Goal: Ask a question

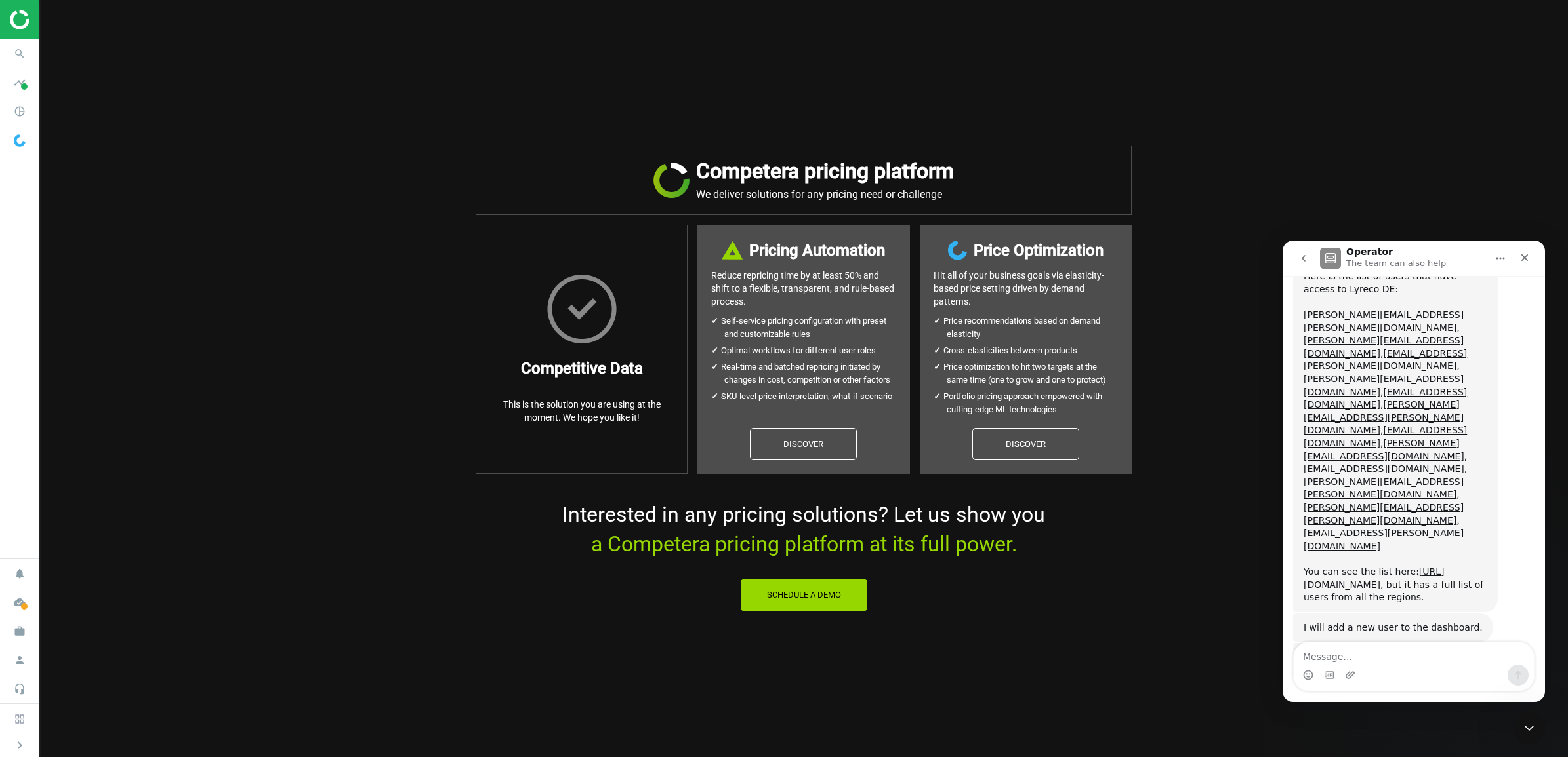
scroll to position [731, 0]
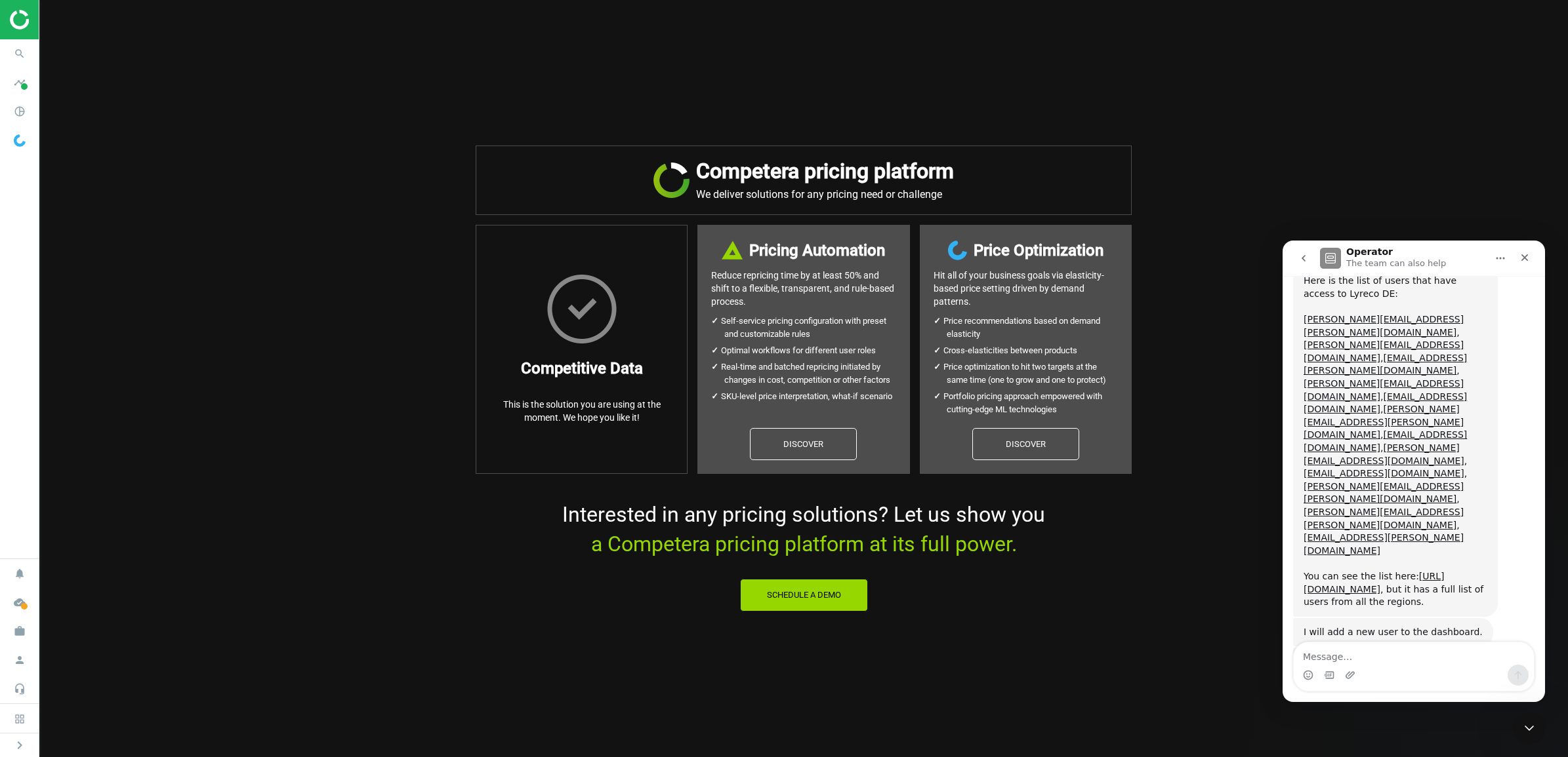
scroll to position [603, 0]
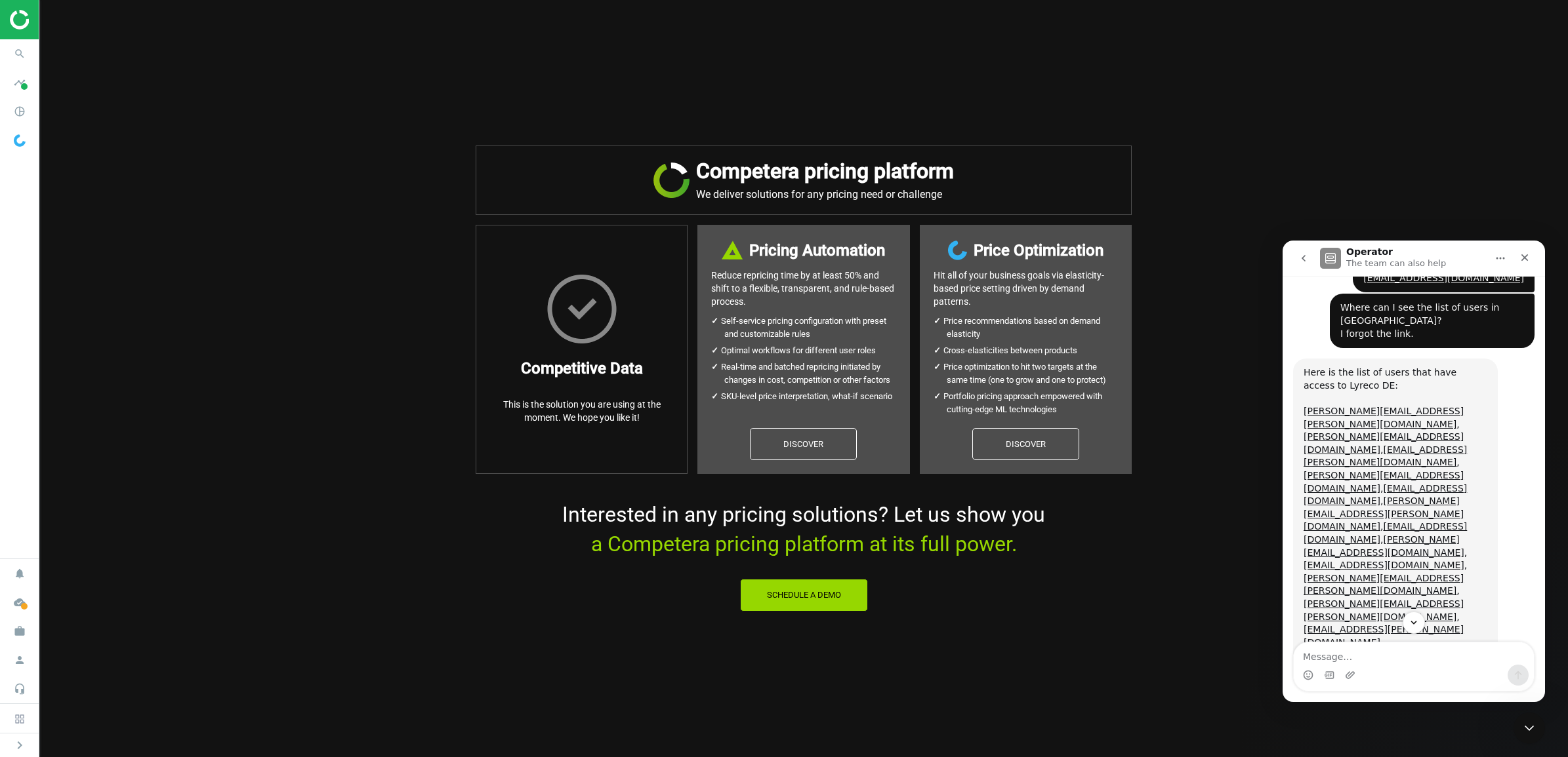
click at [1427, 663] on link "[URL][DOMAIN_NAME]" at bounding box center [1374, 674] width 141 height 23
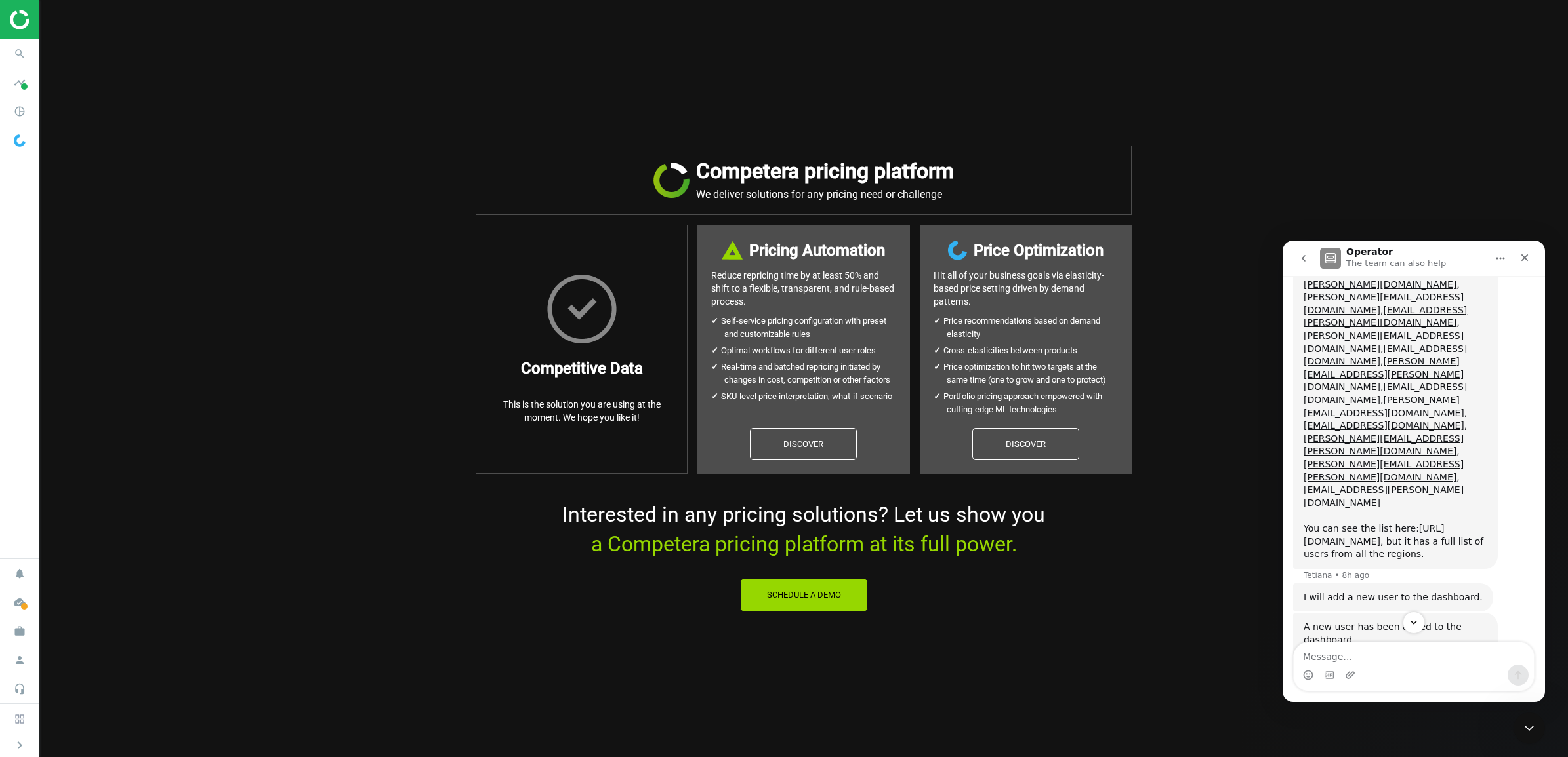
scroll to position [780, 0]
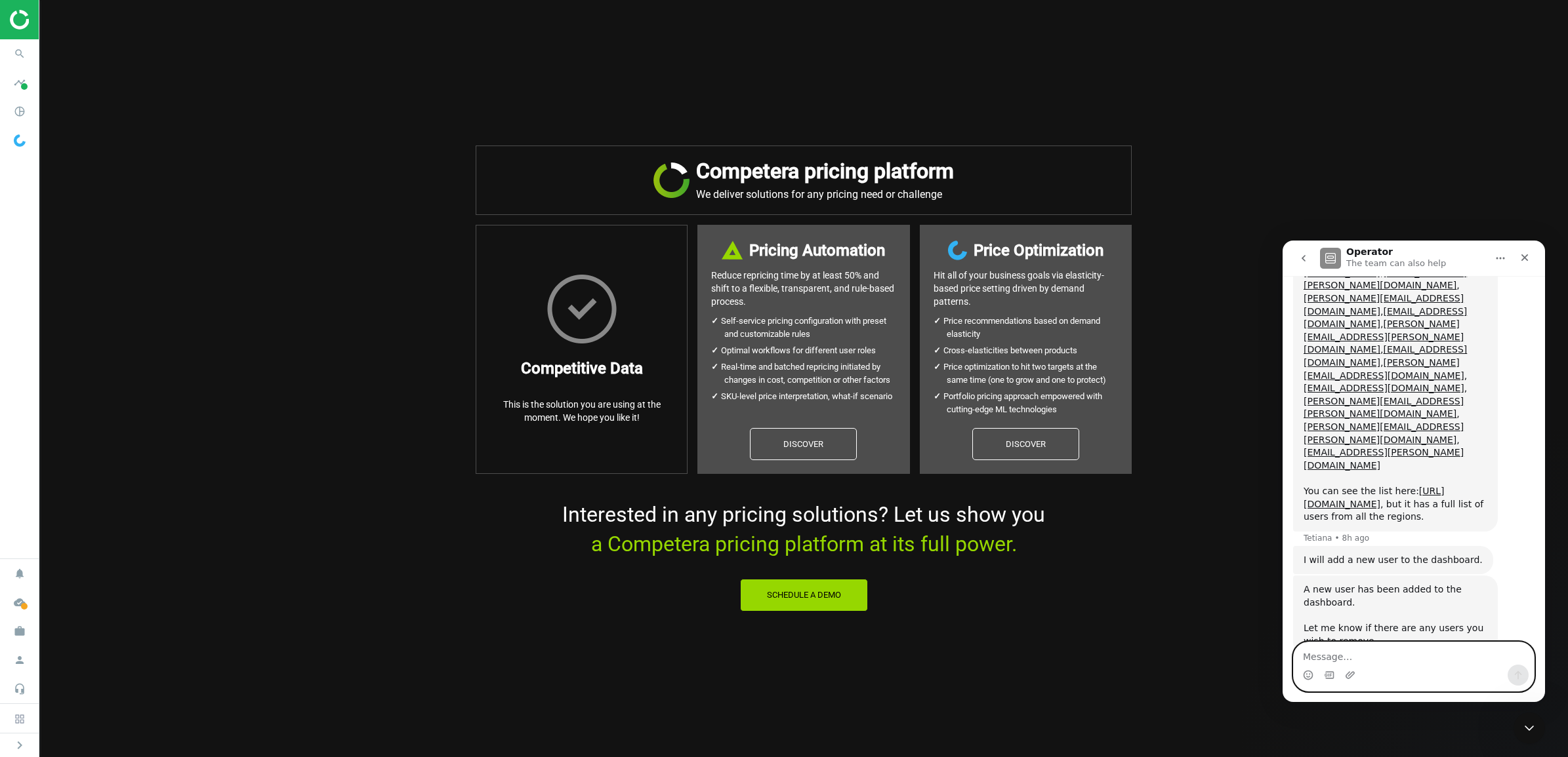
click at [1346, 656] on textarea "Message…" at bounding box center [1414, 653] width 240 height 22
type textarea "Can I delete users by myself?"
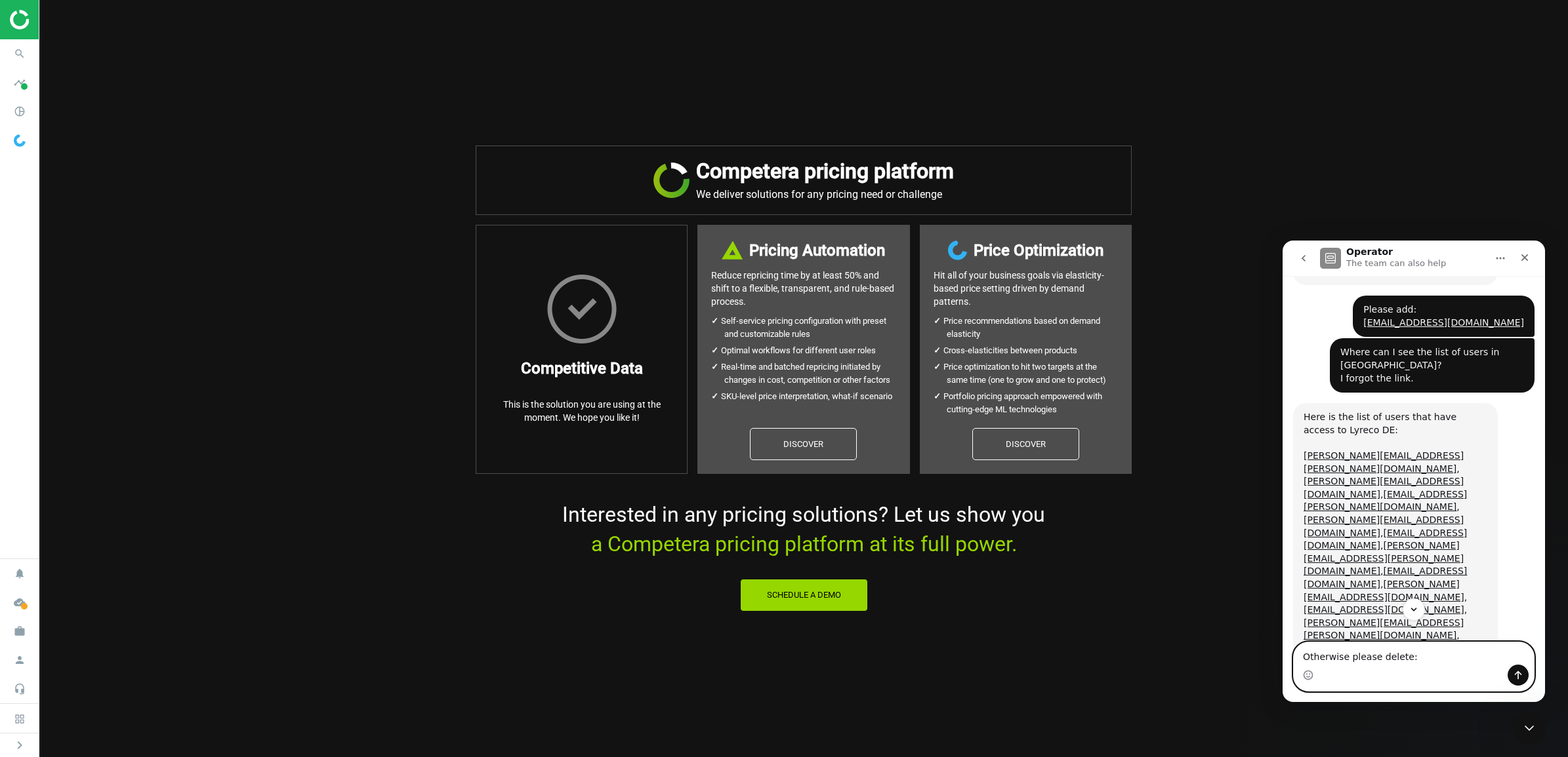
scroll to position [586, 0]
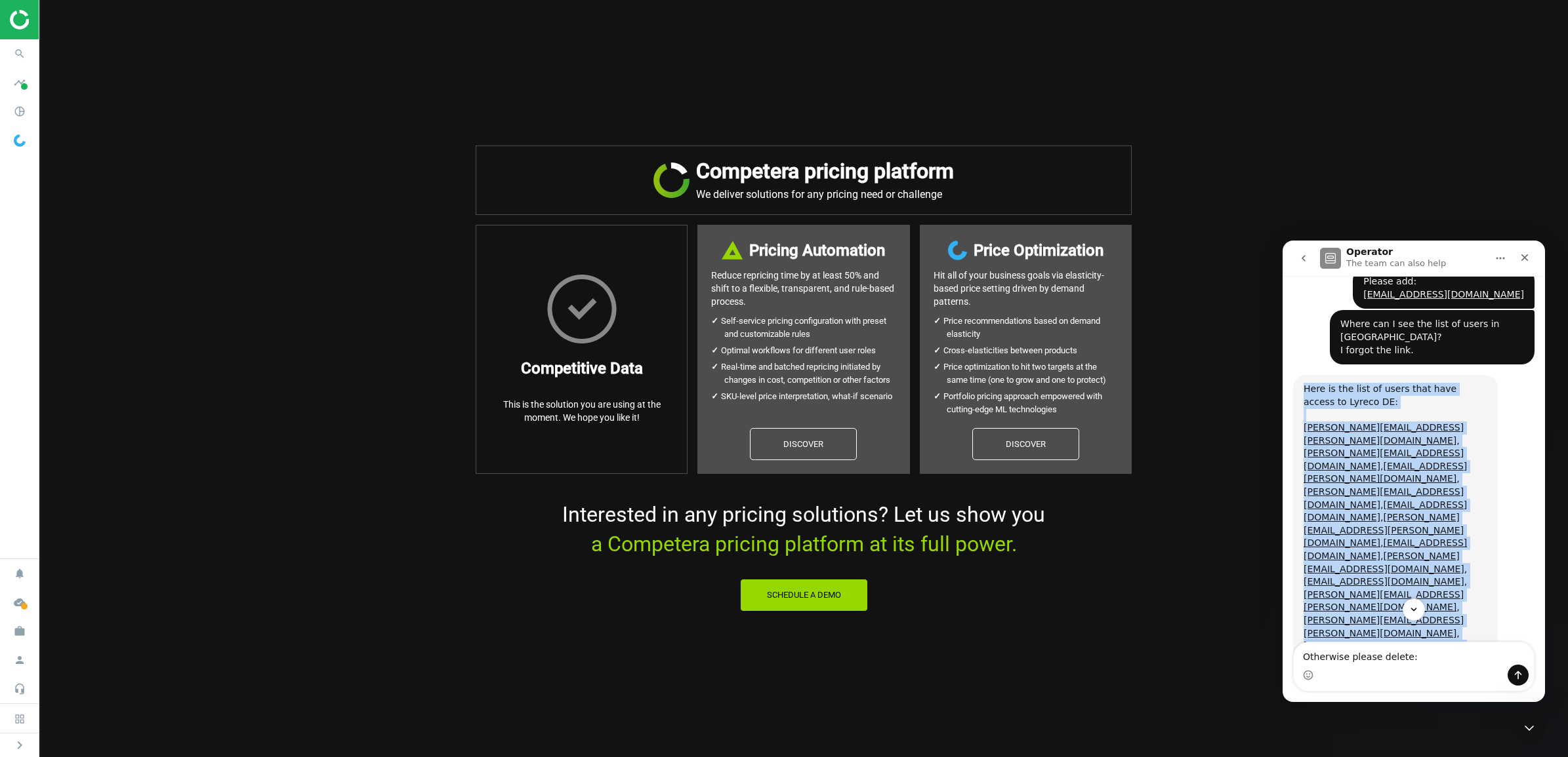
drag, startPoint x: 1386, startPoint y: 316, endPoint x: 1424, endPoint y: 494, distance: 182.0
click at [1424, 494] on div "Here is the list of users that have access to Lyreco DE: [PERSON_NAME][EMAIL_AD…" at bounding box center [1396, 549] width 184 height 334
copy div "Here is the list of users that have access to Lyreco DE: [PERSON_NAME][EMAIL_AD…"
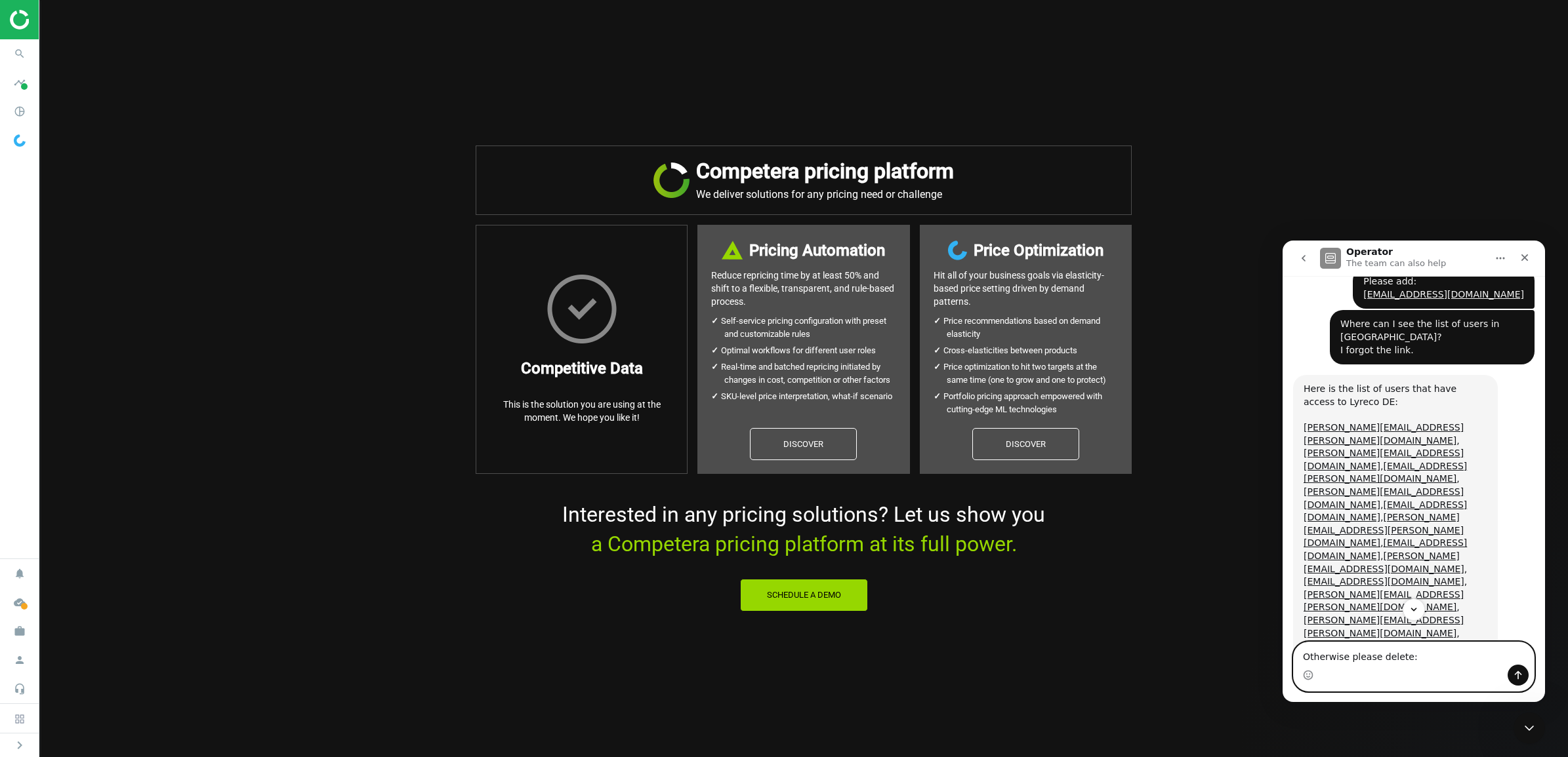
click at [1409, 653] on textarea "Otherwise please delete:" at bounding box center [1414, 653] width 240 height 22
paste textarea "[PERSON_NAME][EMAIL_ADDRESS][PERSON_NAME][DOMAIN_NAME], [DOMAIN_NAME][EMAIL_ADD…"
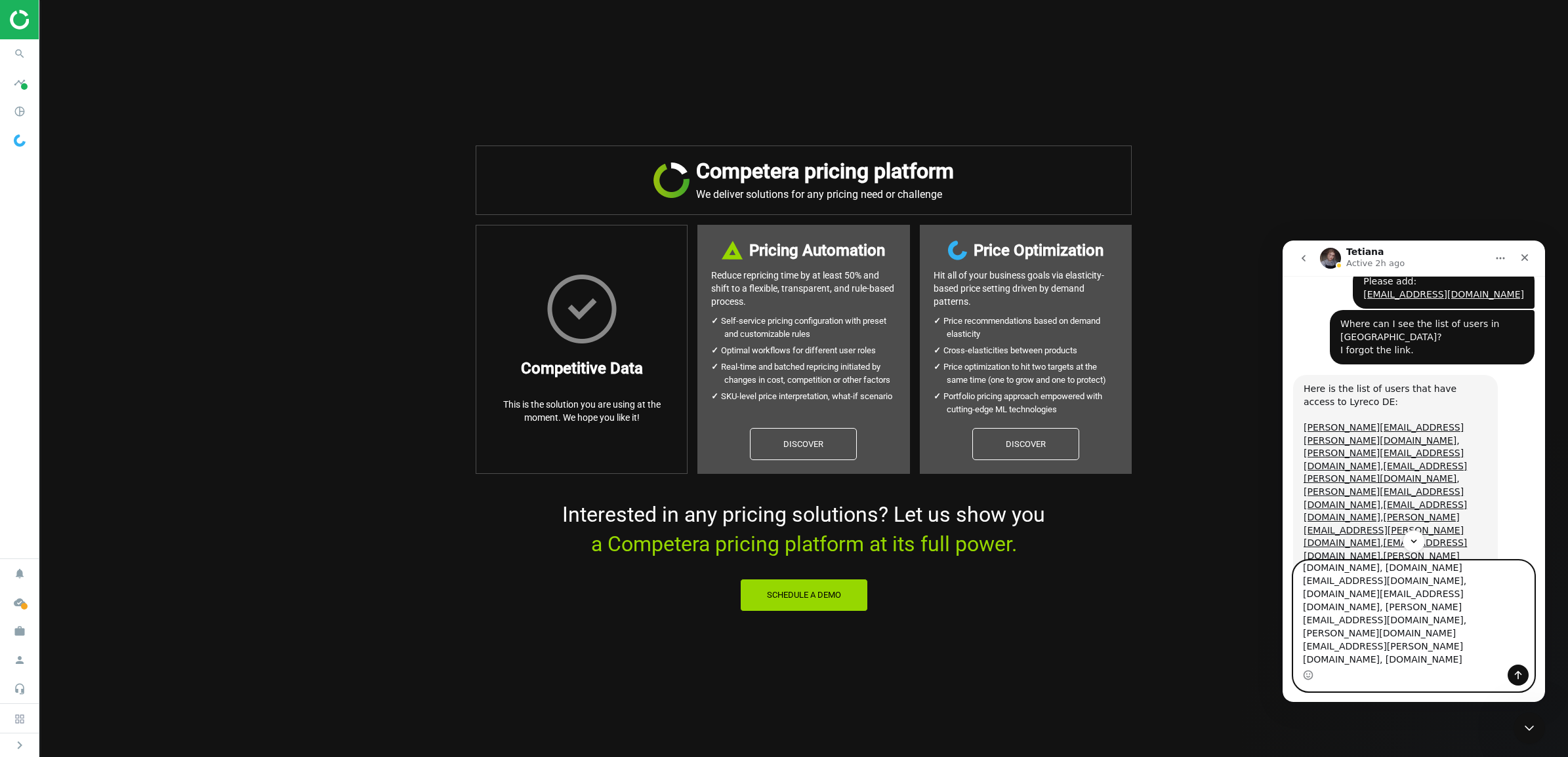
click at [1440, 645] on textarea "Otherwise please delete: [PERSON_NAME][EMAIL_ADDRESS][PERSON_NAME][DOMAIN_NAME]…" at bounding box center [1414, 613] width 240 height 104
click at [1432, 634] on textarea "Otherwise please delete: [PERSON_NAME][EMAIL_ADDRESS][PERSON_NAME][DOMAIN_NAME]…" at bounding box center [1414, 613] width 240 height 104
click at [1387, 630] on textarea "Otherwise please delete: [PERSON_NAME][EMAIL_ADDRESS][PERSON_NAME][DOMAIN_NAME]…" at bounding box center [1414, 613] width 240 height 104
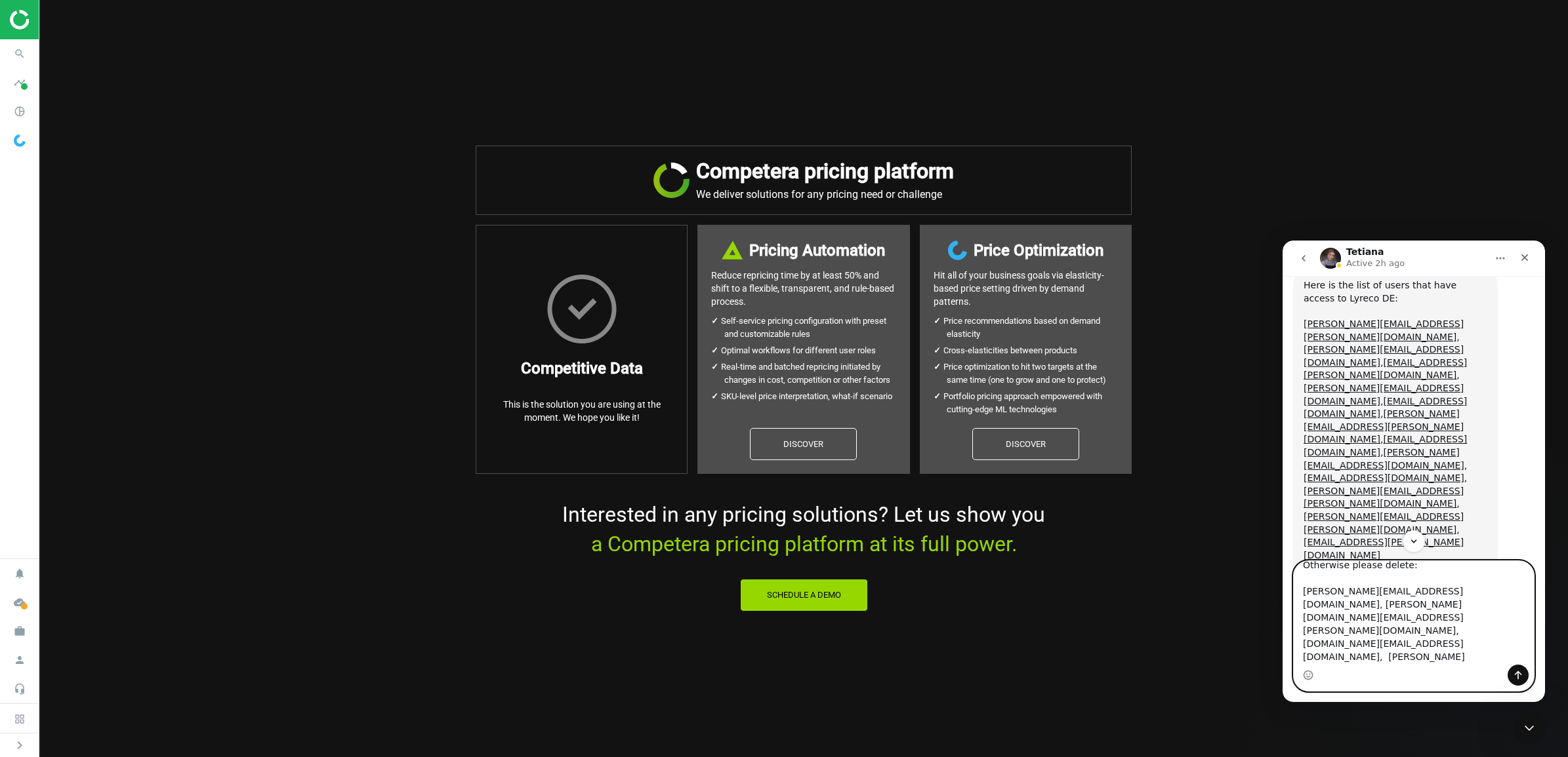
scroll to position [668, 0]
type textarea "Otherwise please delete: [PERSON_NAME][EMAIL_ADDRESS][DOMAIN_NAME], [PERSON_NAM…"
click at [1513, 674] on icon "Send a message…" at bounding box center [1517, 675] width 11 height 11
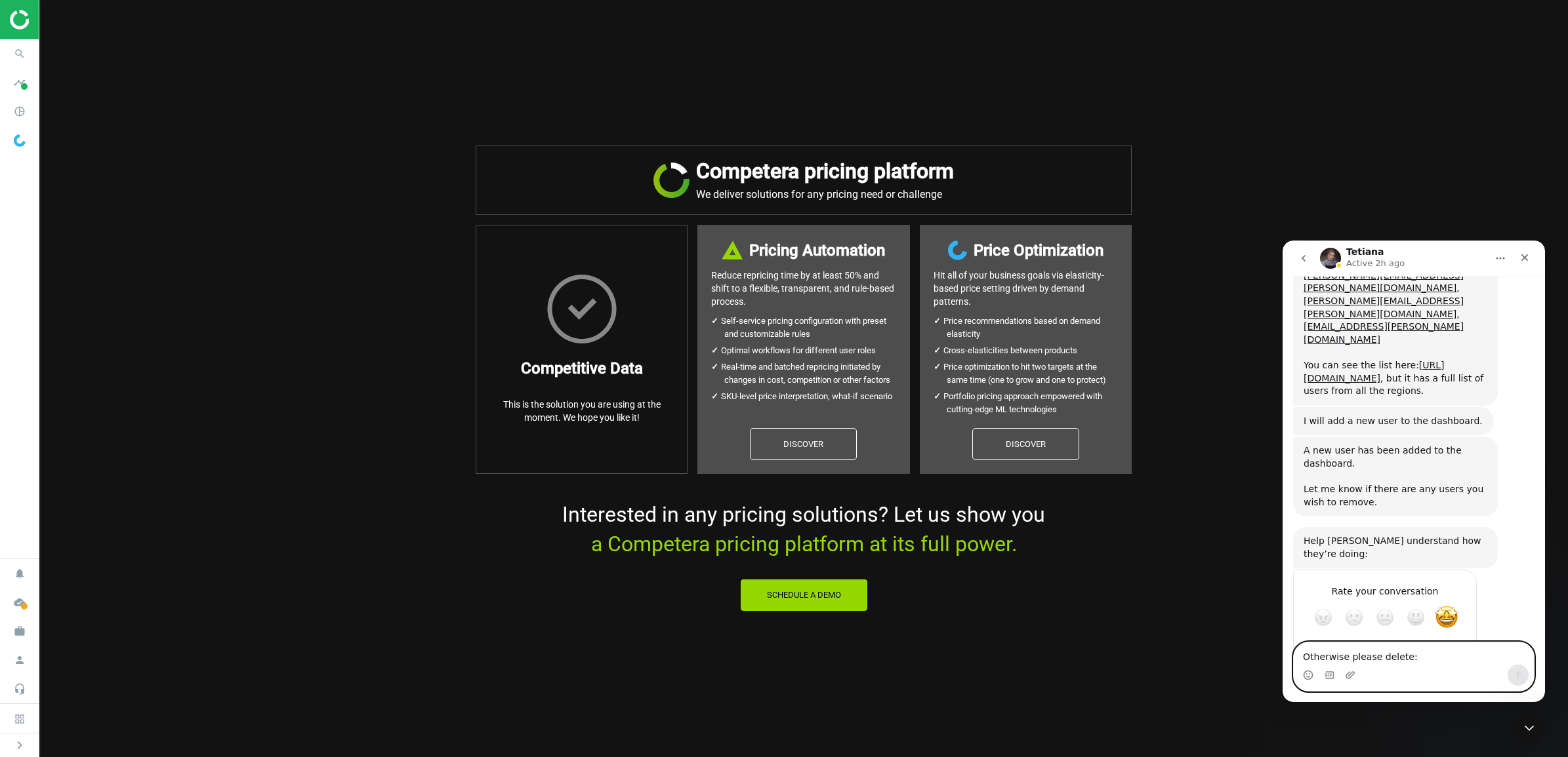
scroll to position [919, 0]
